Goal: Information Seeking & Learning: Learn about a topic

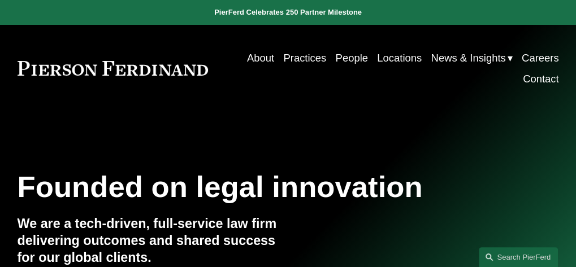
click at [304, 62] on link "Practices" at bounding box center [304, 57] width 43 height 21
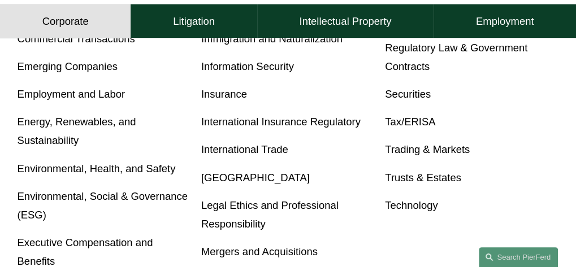
scroll to position [622, 0]
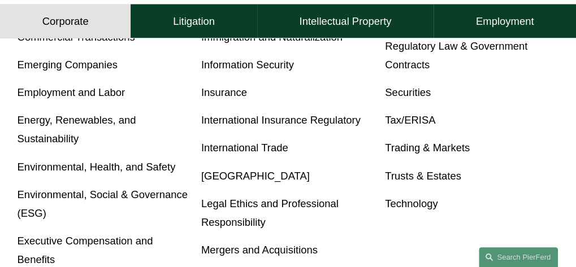
click at [398, 177] on link "Trusts & Estates" at bounding box center [423, 176] width 76 height 12
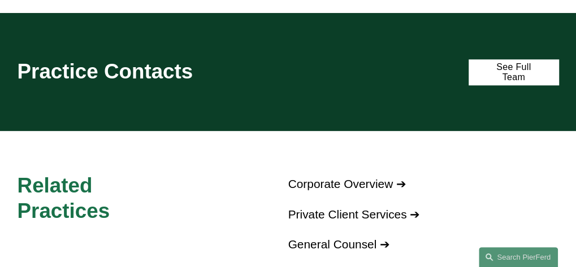
scroll to position [565, 0]
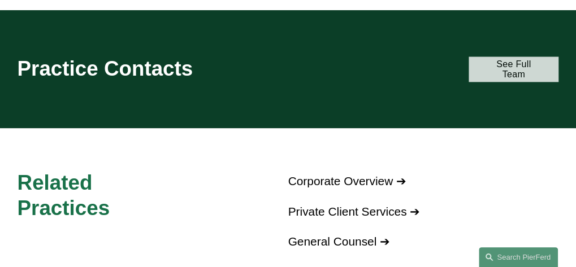
click at [486, 68] on link "See Full Team" at bounding box center [513, 69] width 90 height 25
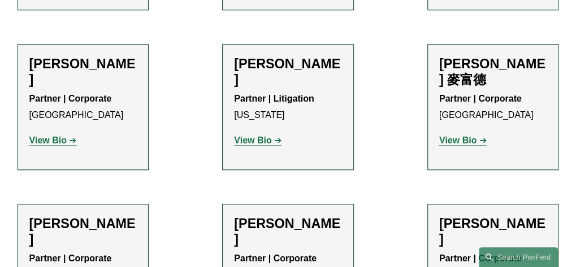
scroll to position [565, 0]
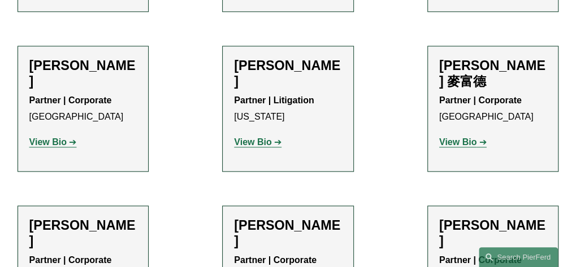
click at [265, 137] on strong "View Bio" at bounding box center [252, 142] width 37 height 10
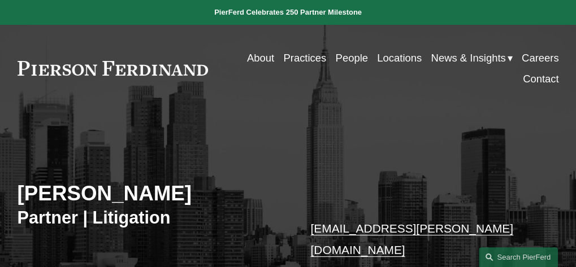
scroll to position [170, 0]
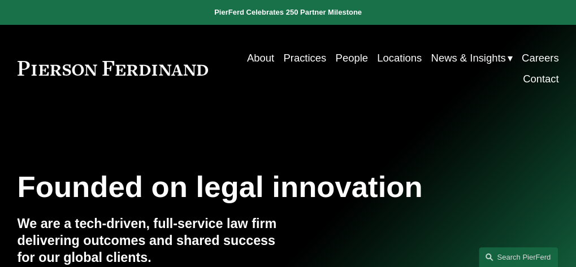
click at [347, 63] on link "People" at bounding box center [351, 57] width 32 height 21
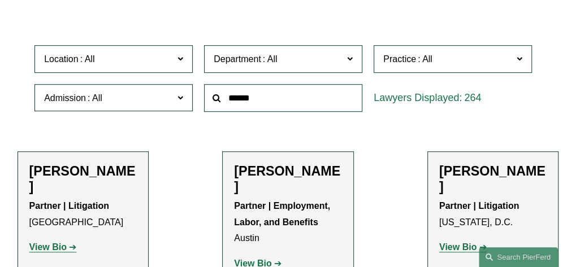
scroll to position [283, 0]
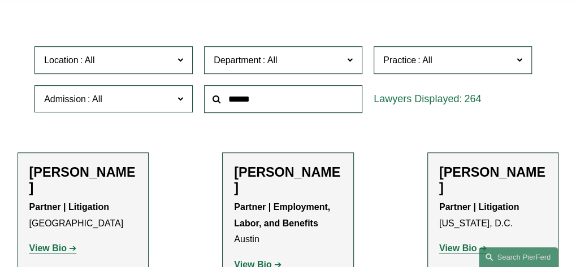
click at [245, 109] on input "text" at bounding box center [283, 99] width 158 height 28
type input "******"
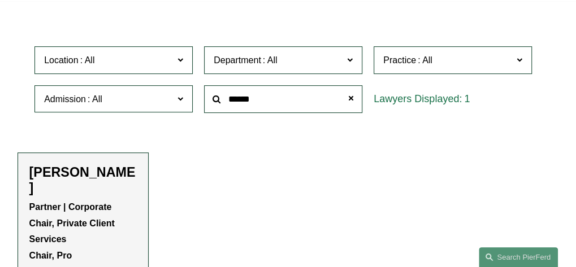
click at [75, 177] on h2 "[PERSON_NAME]" at bounding box center [83, 180] width 108 height 32
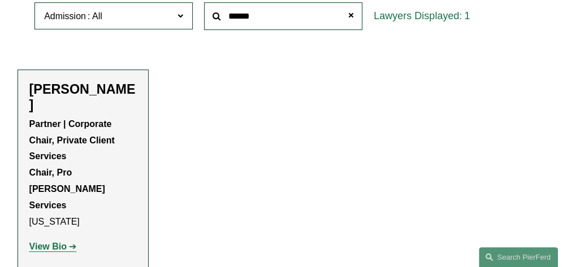
scroll to position [396, 0]
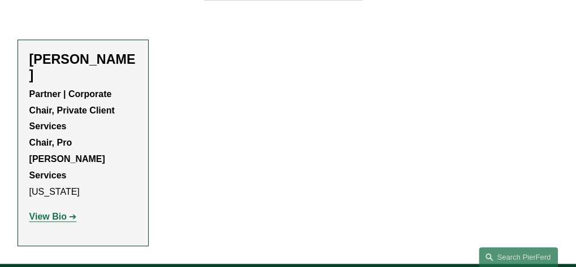
click at [63, 212] on strong "View Bio" at bounding box center [47, 217] width 37 height 10
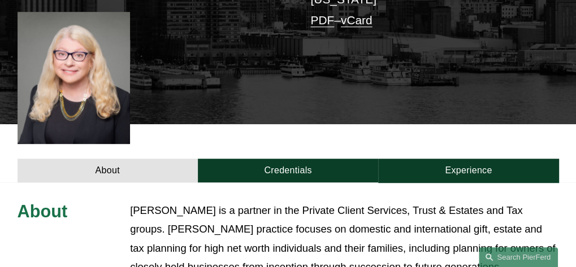
scroll to position [452, 0]
